Goal: Navigation & Orientation: Find specific page/section

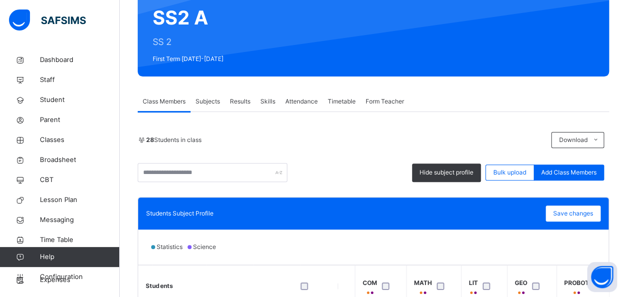
scroll to position [98, 0]
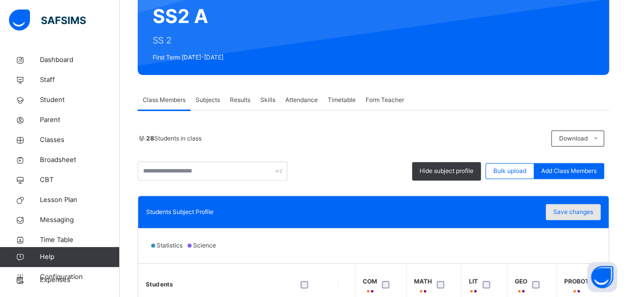
click at [580, 211] on span "Save changes" at bounding box center [574, 211] width 40 height 9
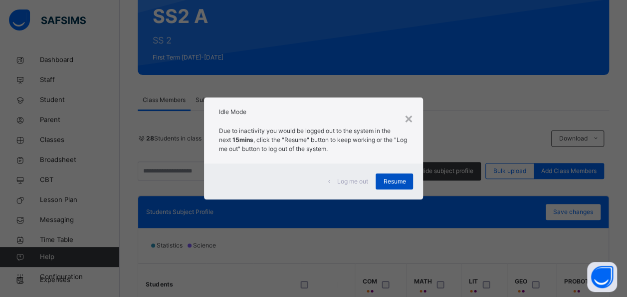
click at [405, 186] on div "Resume" at bounding box center [394, 181] width 37 height 16
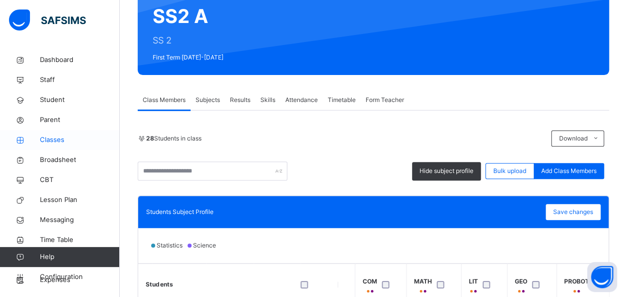
click at [55, 140] on span "Classes" at bounding box center [80, 140] width 80 height 10
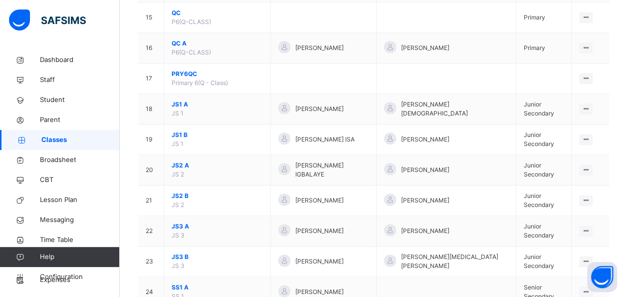
scroll to position [543, 0]
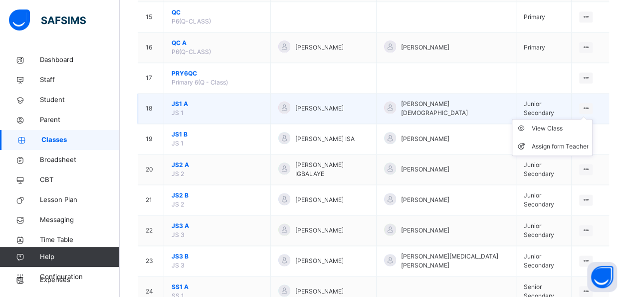
click at [591, 105] on icon at bounding box center [586, 107] width 8 height 7
click at [553, 123] on div "View Class" at bounding box center [560, 128] width 57 height 10
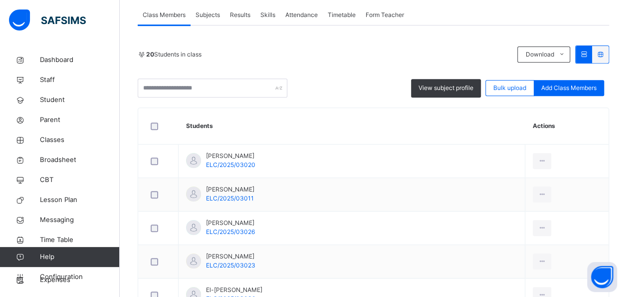
scroll to position [184, 0]
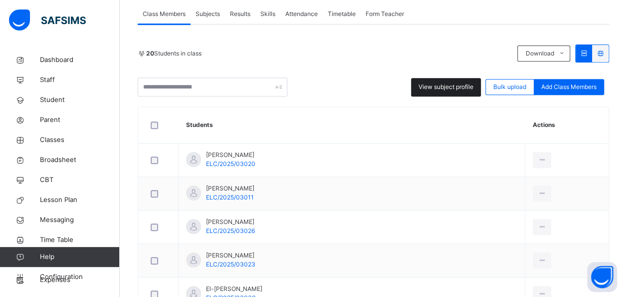
click at [456, 80] on div "View subject profile" at bounding box center [446, 87] width 70 height 18
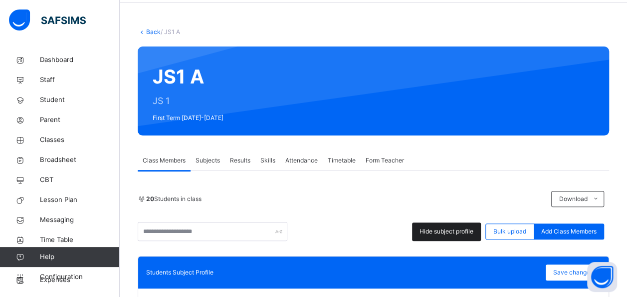
scroll to position [0, 0]
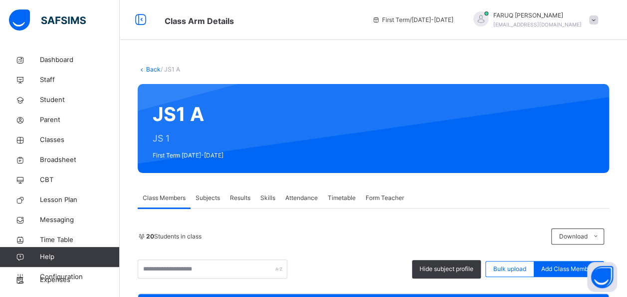
click at [150, 69] on link "Back" at bounding box center [153, 68] width 14 height 7
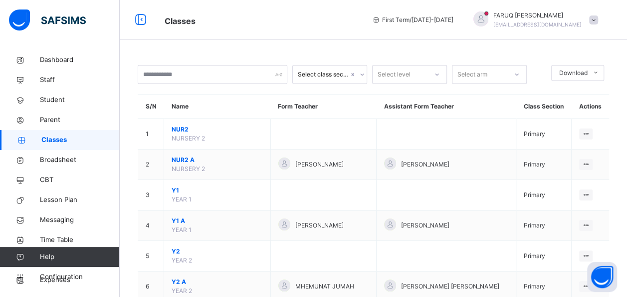
click at [357, 74] on div at bounding box center [361, 74] width 9 height 16
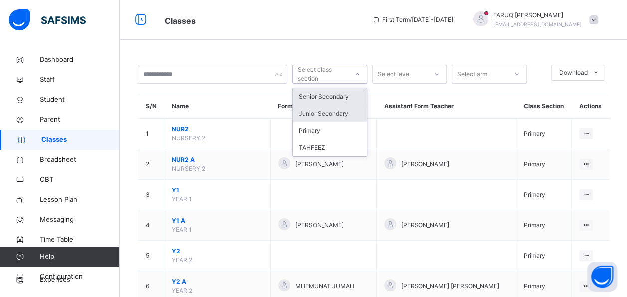
click at [341, 113] on div "Junior Secondary" at bounding box center [330, 113] width 74 height 17
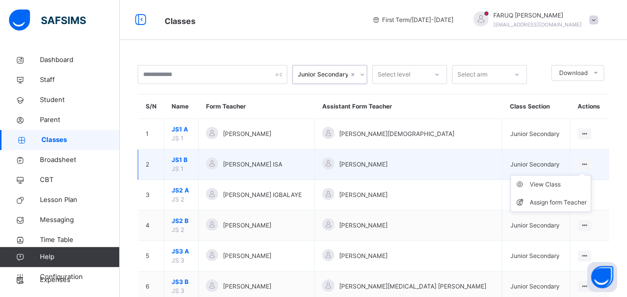
click at [583, 175] on ul "View Class Assign form Teacher" at bounding box center [551, 193] width 81 height 37
click at [542, 185] on div "View Class" at bounding box center [558, 184] width 57 height 10
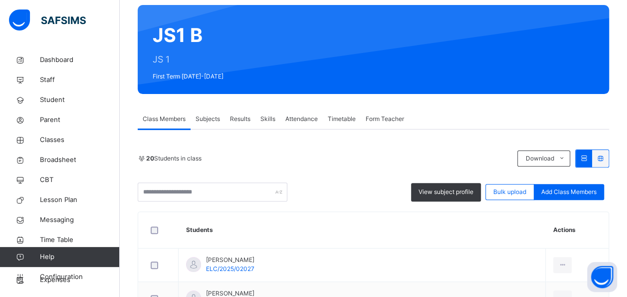
scroll to position [102, 0]
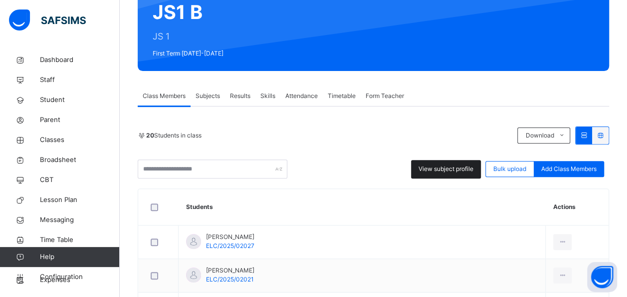
click at [448, 167] on span "View subject profile" at bounding box center [446, 168] width 55 height 9
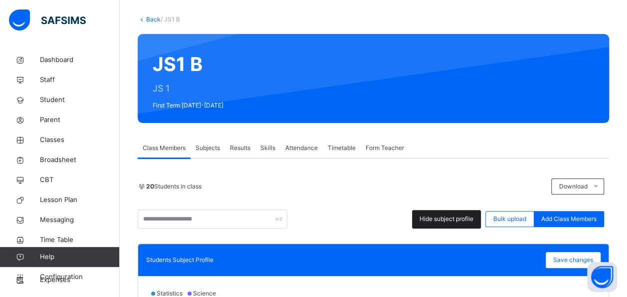
scroll to position [0, 0]
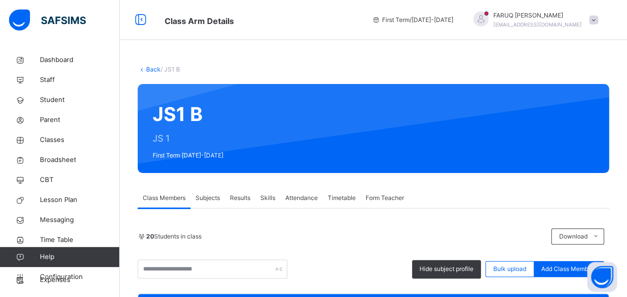
click at [154, 67] on link "Back" at bounding box center [153, 68] width 14 height 7
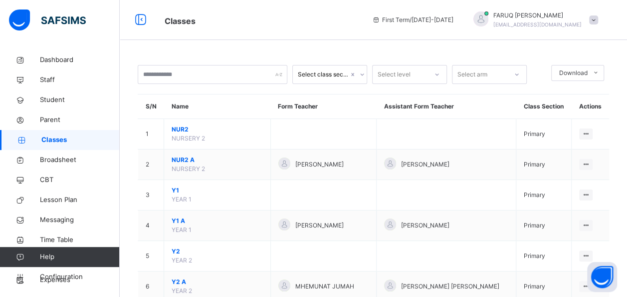
click at [357, 72] on div at bounding box center [361, 74] width 9 height 16
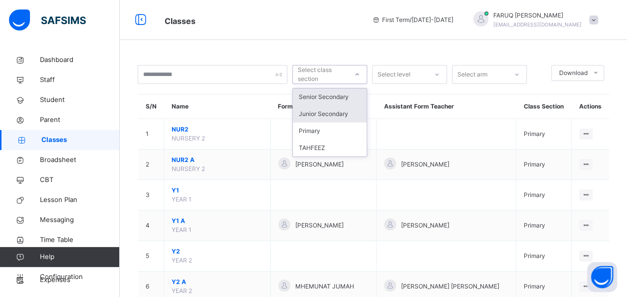
click at [339, 111] on div "Junior Secondary" at bounding box center [330, 113] width 74 height 17
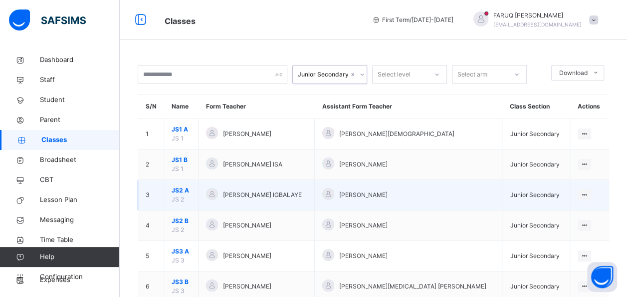
click at [184, 191] on span "JS2 A" at bounding box center [181, 190] width 19 height 9
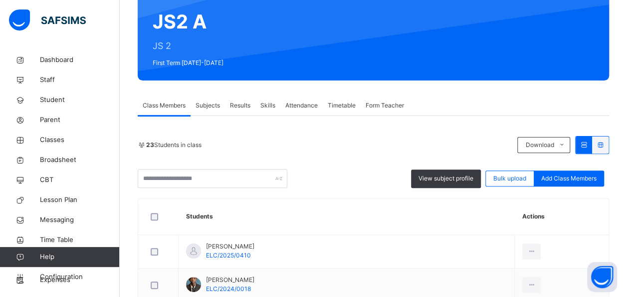
scroll to position [92, 0]
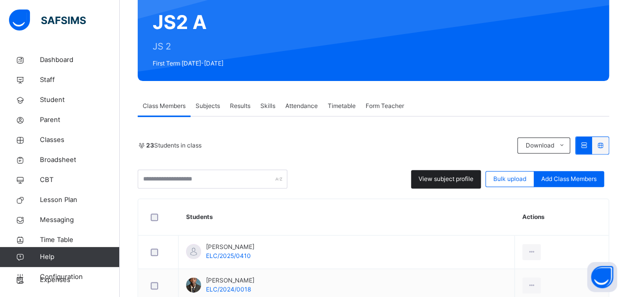
click at [449, 178] on span "View subject profile" at bounding box center [446, 178] width 55 height 9
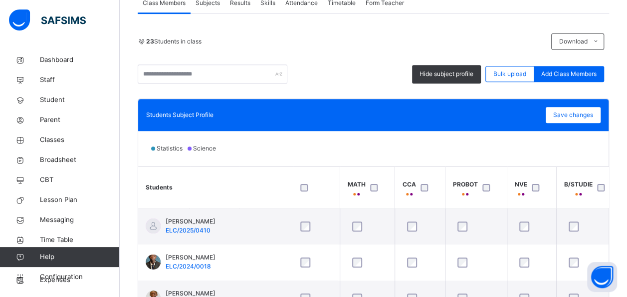
scroll to position [0, 373]
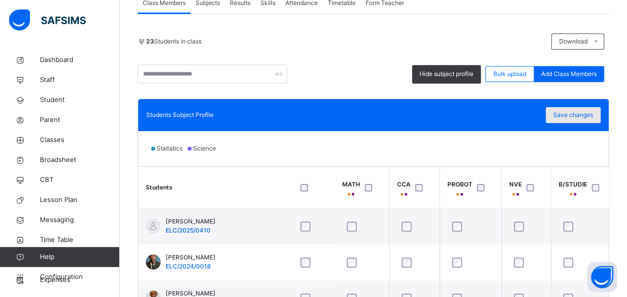
click at [590, 113] on span "Save changes" at bounding box center [574, 114] width 40 height 9
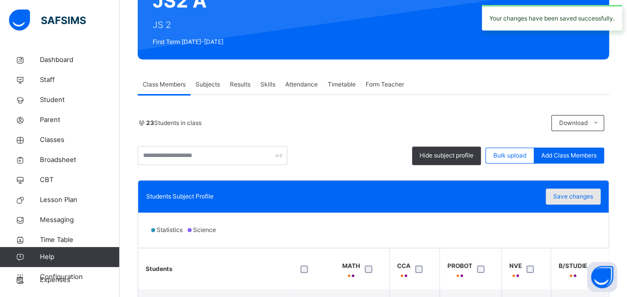
scroll to position [0, 0]
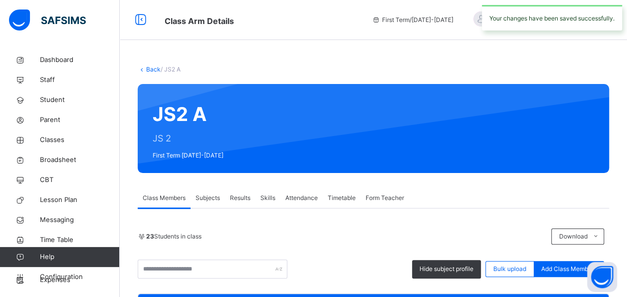
click at [148, 70] on link "Back" at bounding box center [153, 68] width 14 height 7
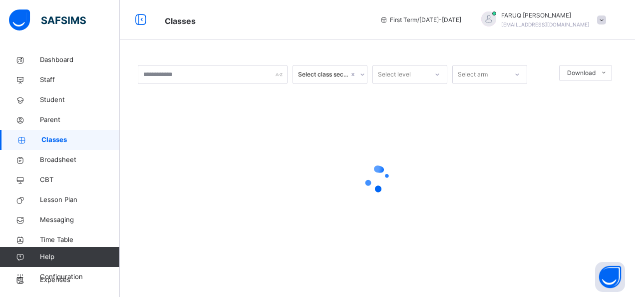
click at [357, 72] on div at bounding box center [361, 74] width 9 height 16
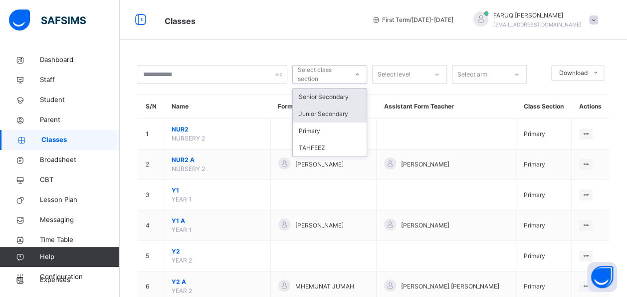
click at [338, 115] on div "Junior Secondary" at bounding box center [330, 113] width 74 height 17
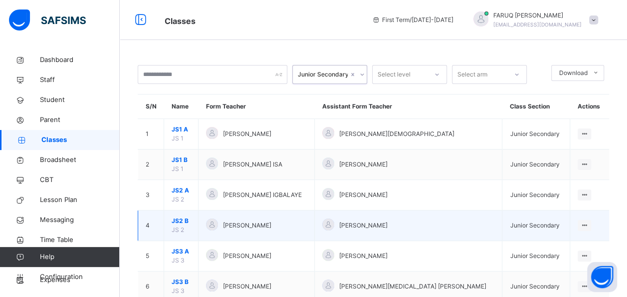
click at [186, 219] on span "JS2 B" at bounding box center [181, 220] width 19 height 9
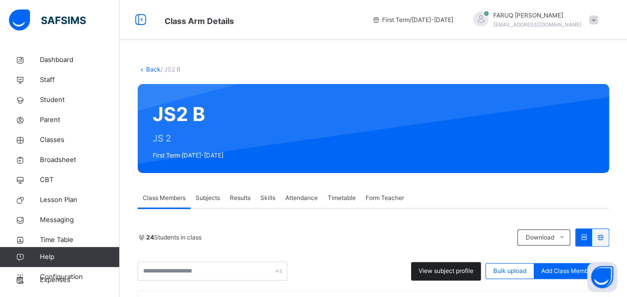
click at [439, 270] on span "View subject profile" at bounding box center [446, 270] width 55 height 9
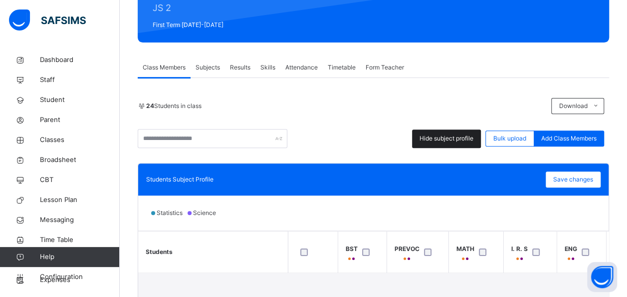
scroll to position [1, 0]
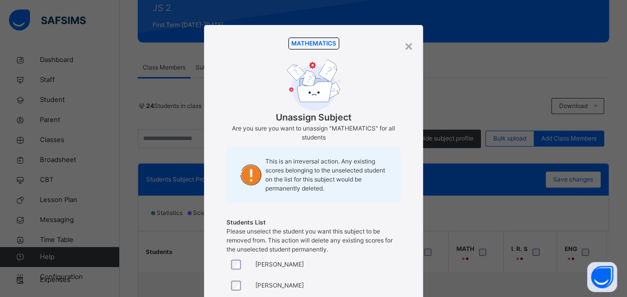
click at [536, 245] on div "× MATHEMATICS Unassign Subject Are you sure you want to unassign "MATHEMATICS" …" at bounding box center [313, 148] width 627 height 297
click at [410, 51] on div "×" at bounding box center [408, 45] width 9 height 21
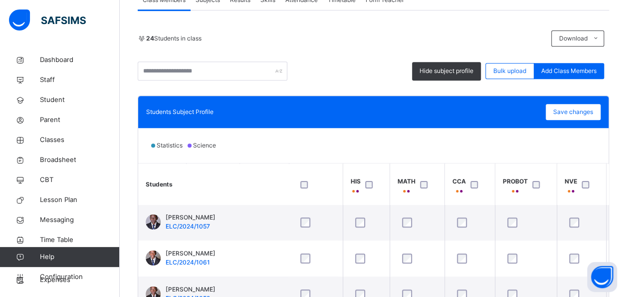
scroll to position [1, 373]
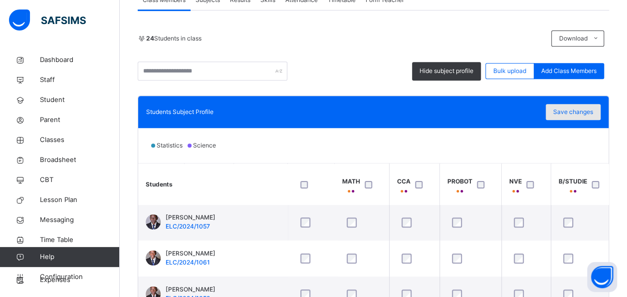
click at [582, 115] on span "Save changes" at bounding box center [574, 111] width 40 height 9
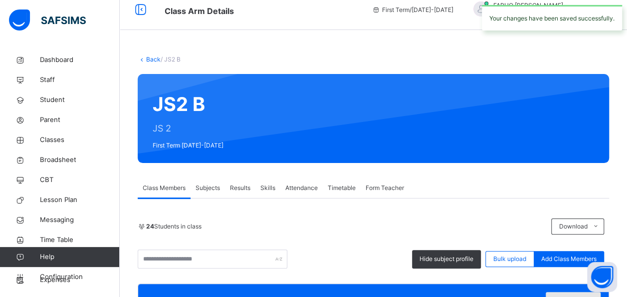
scroll to position [0, 0]
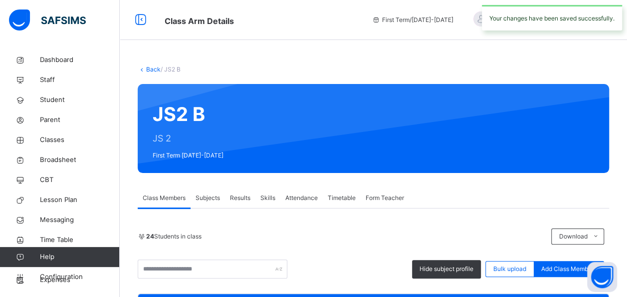
click at [151, 69] on link "Back" at bounding box center [153, 68] width 14 height 7
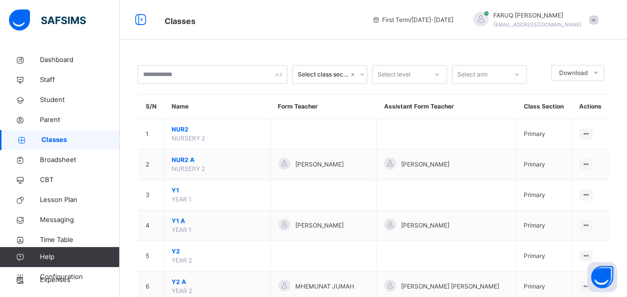
click at [357, 74] on div at bounding box center [361, 74] width 9 height 16
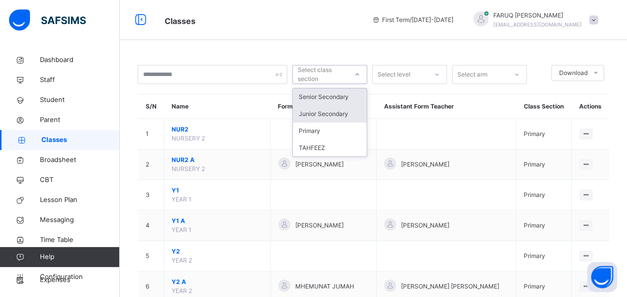
click at [330, 113] on div "Junior Secondary" at bounding box center [330, 113] width 74 height 17
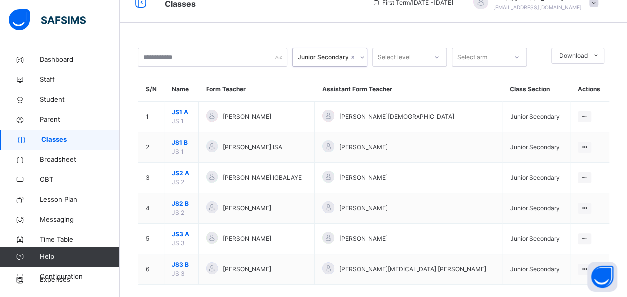
scroll to position [28, 0]
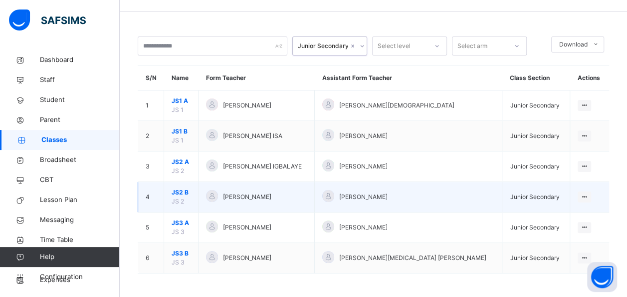
click at [187, 188] on span "JS2 B" at bounding box center [181, 192] width 19 height 9
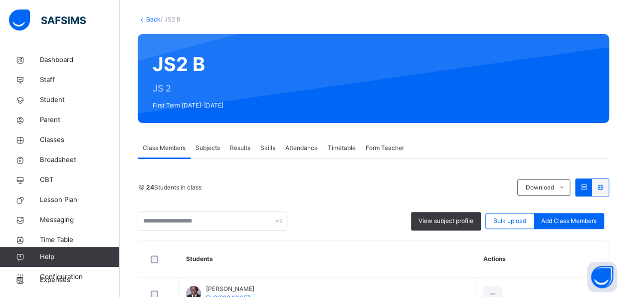
scroll to position [86, 0]
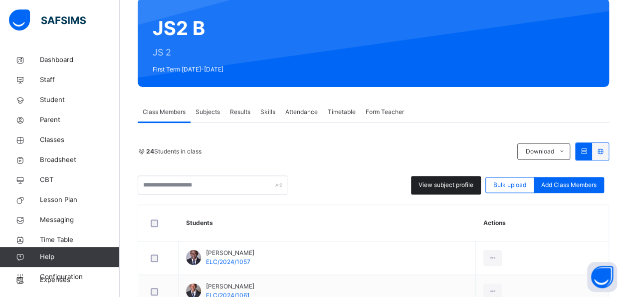
click at [449, 181] on span "View subject profile" at bounding box center [446, 184] width 55 height 9
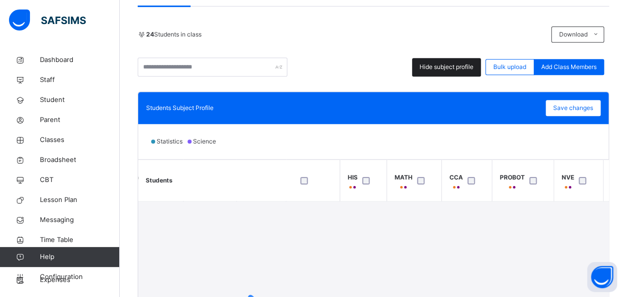
scroll to position [0, 373]
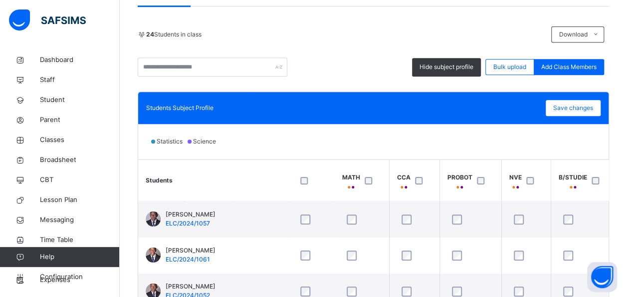
click at [481, 141] on div "Statistics Science" at bounding box center [373, 141] width 471 height 35
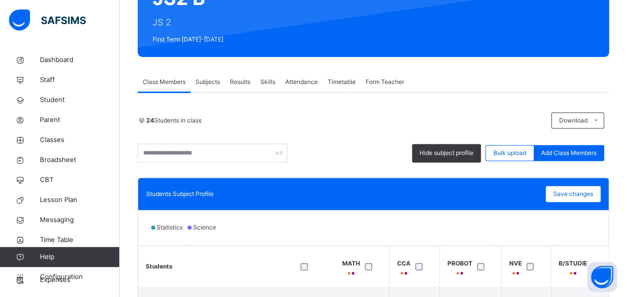
scroll to position [0, 0]
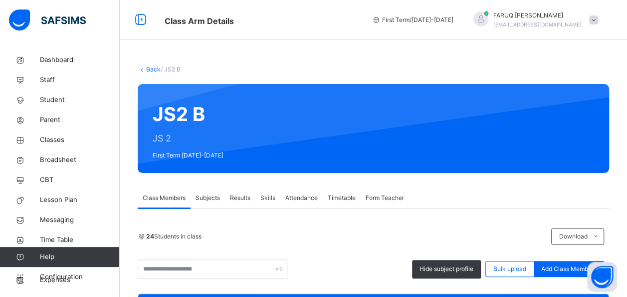
click at [151, 68] on link "Back" at bounding box center [153, 68] width 14 height 7
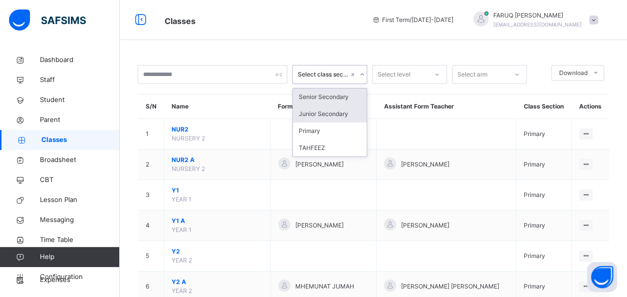
click at [329, 112] on div "Junior Secondary" at bounding box center [330, 113] width 74 height 17
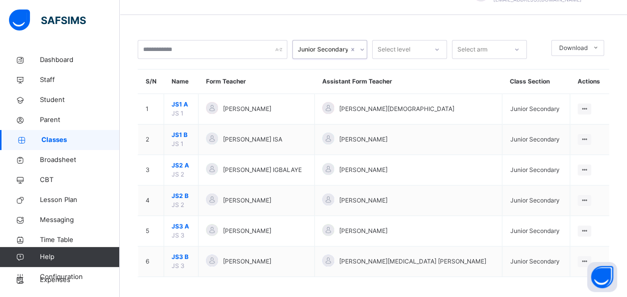
scroll to position [28, 0]
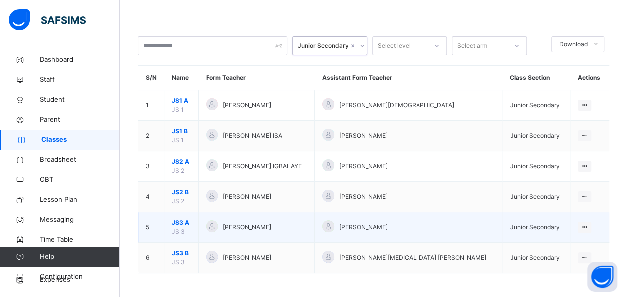
click at [187, 220] on span "JS3 A" at bounding box center [181, 222] width 19 height 9
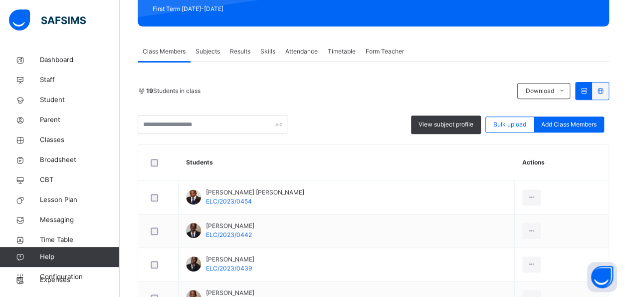
scroll to position [155, 0]
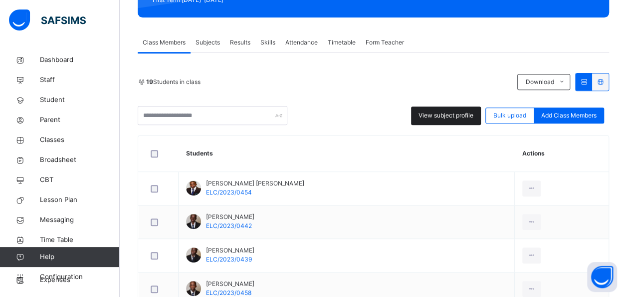
click at [450, 106] on div "View subject profile" at bounding box center [446, 115] width 70 height 18
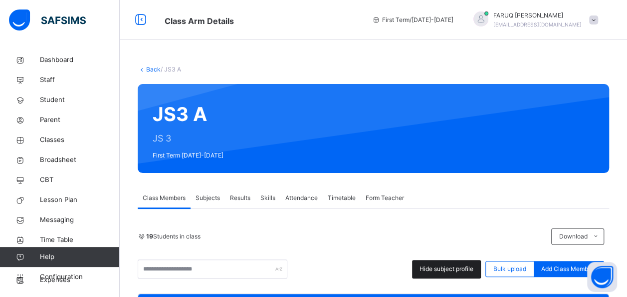
scroll to position [0, 0]
click at [155, 69] on link "Back" at bounding box center [153, 68] width 14 height 7
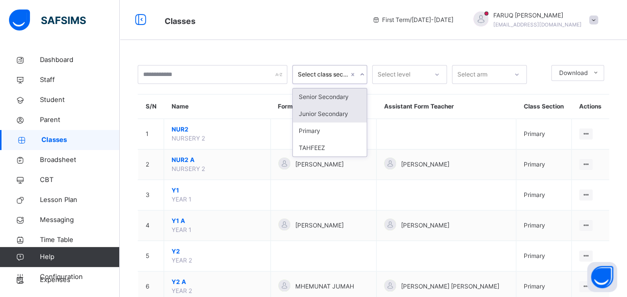
click at [331, 113] on div "Junior Secondary" at bounding box center [330, 113] width 74 height 17
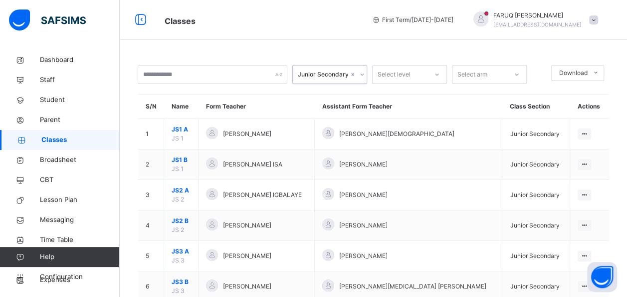
scroll to position [28, 0]
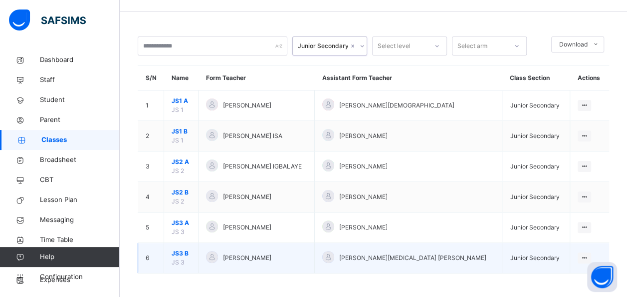
click at [177, 252] on span "JS3 B" at bounding box center [181, 253] width 19 height 9
